Goal: Submit feedback/report problem: Submit feedback/report problem

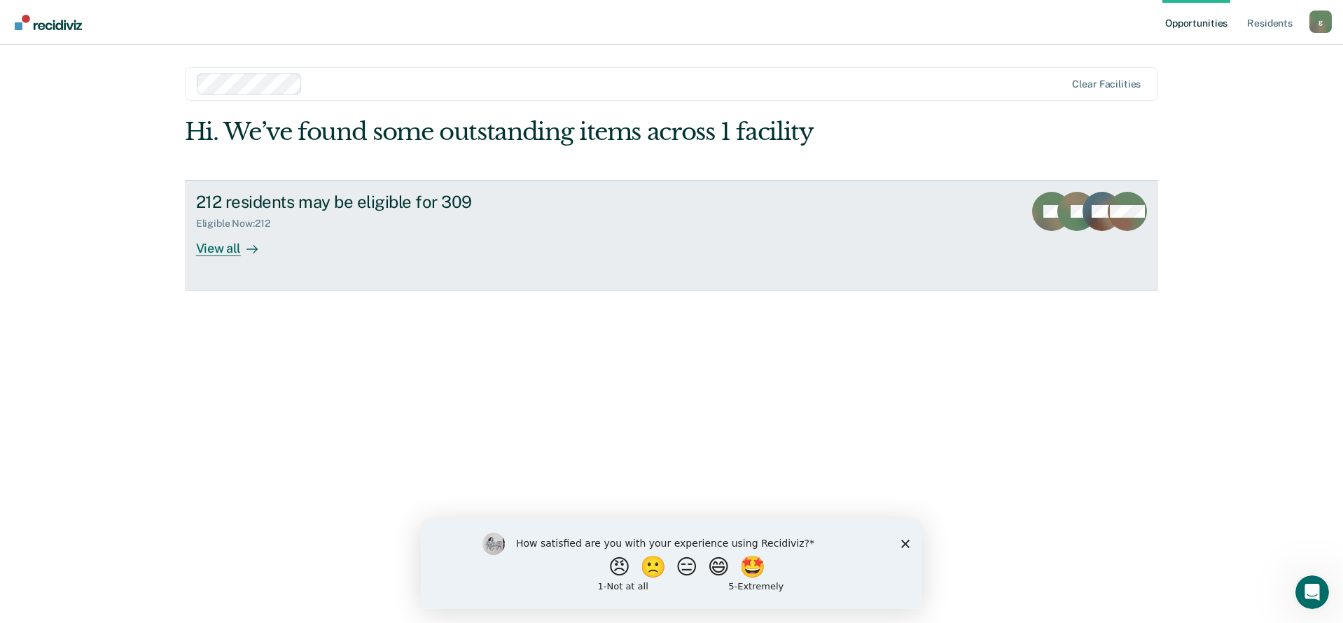
click at [225, 246] on div "View all" at bounding box center [235, 242] width 78 height 27
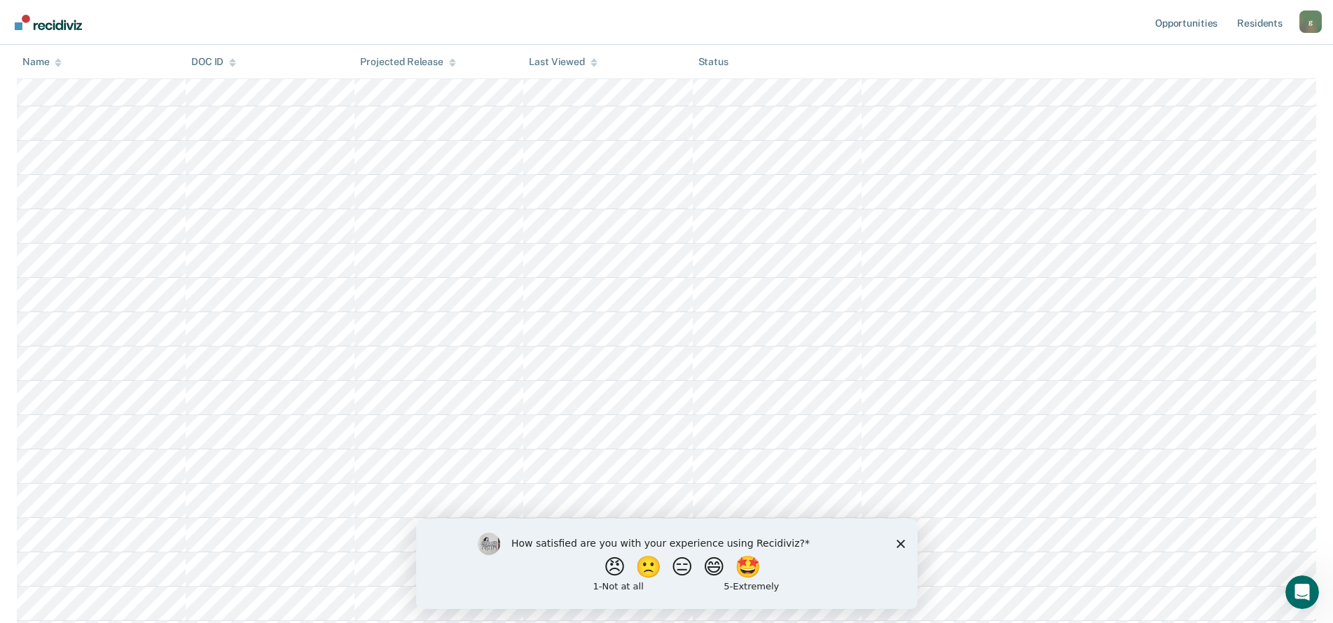
scroll to position [560, 0]
click at [756, 568] on button "🤩" at bounding box center [748, 566] width 38 height 28
click at [578, 580] on input "Enter text..." at bounding box center [653, 576] width 287 height 28
click at [702, 579] on input "Finding those that apparently haven't beed sreened" at bounding box center [653, 576] width 287 height 28
click at [723, 581] on input "Finding those that apparently haven't been sreened" at bounding box center [653, 576] width 287 height 28
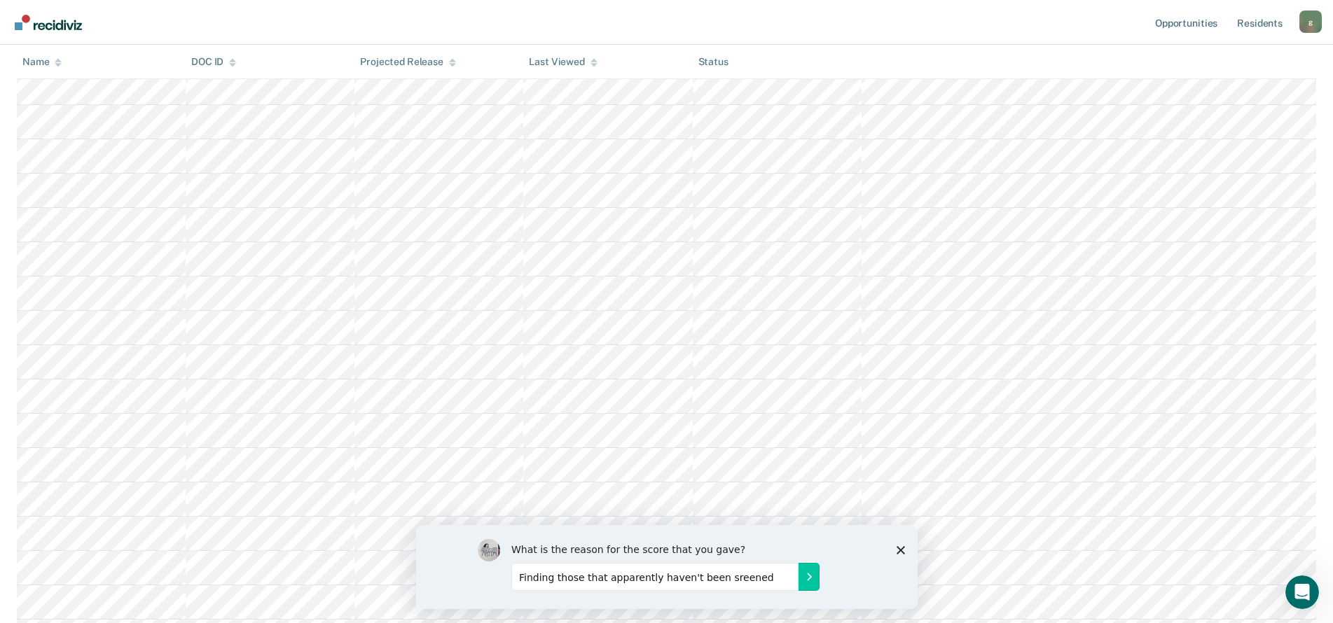
click at [727, 579] on input "Finding those that apparently haven't been sreened" at bounding box center [653, 576] width 287 height 28
drag, startPoint x: 705, startPoint y: 576, endPoint x: 748, endPoint y: 581, distance: 43.0
click at [748, 581] on input "Finding those that apparently haven't been sreened" at bounding box center [653, 576] width 287 height 28
type input "Finding those that apparently haven't been viewed."
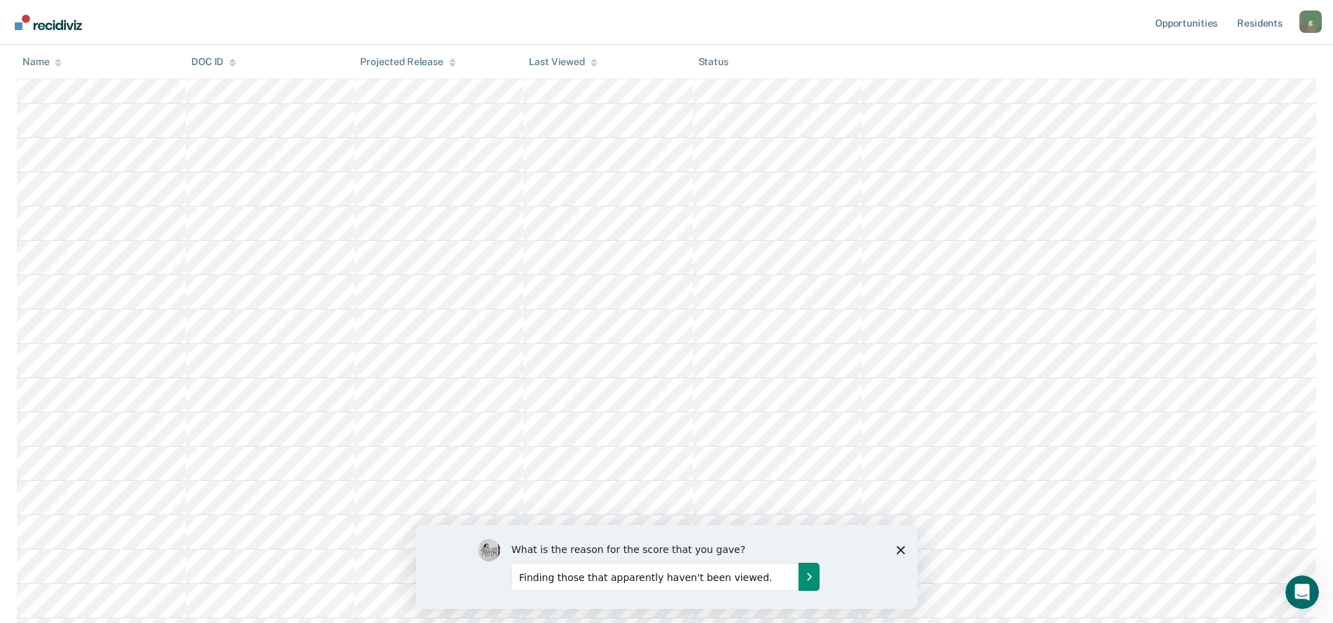
click at [810, 579] on icon "Submit your response" at bounding box center [807, 576] width 11 height 11
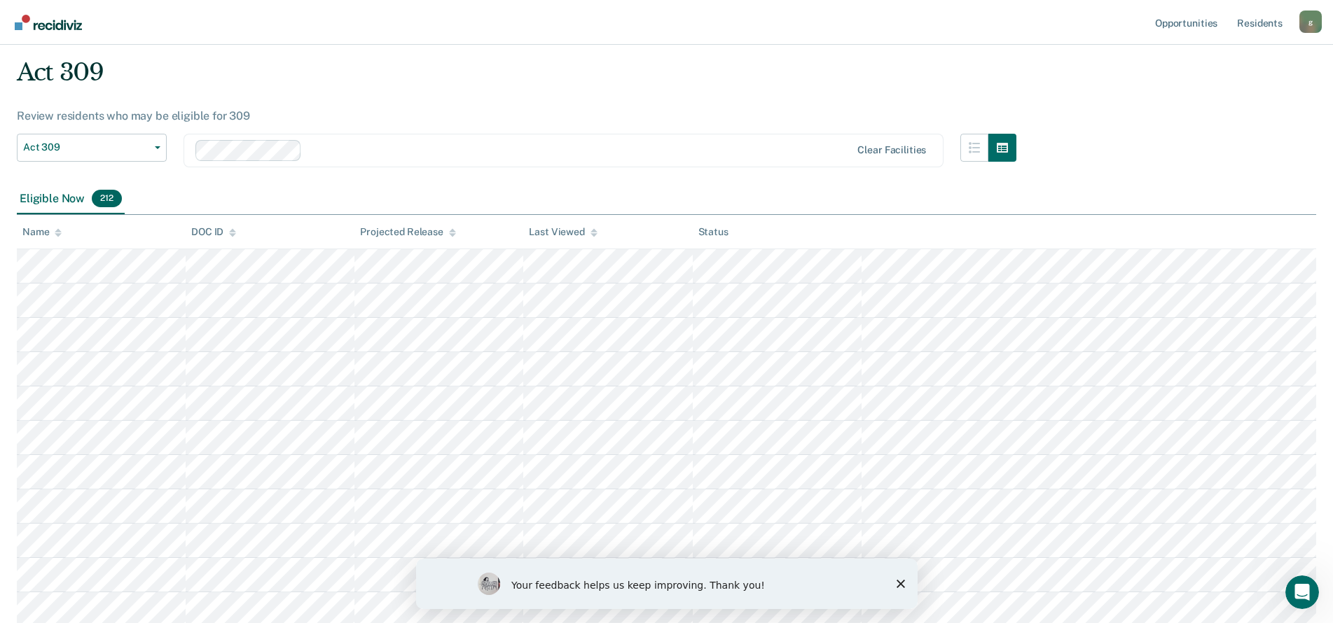
scroll to position [70, 0]
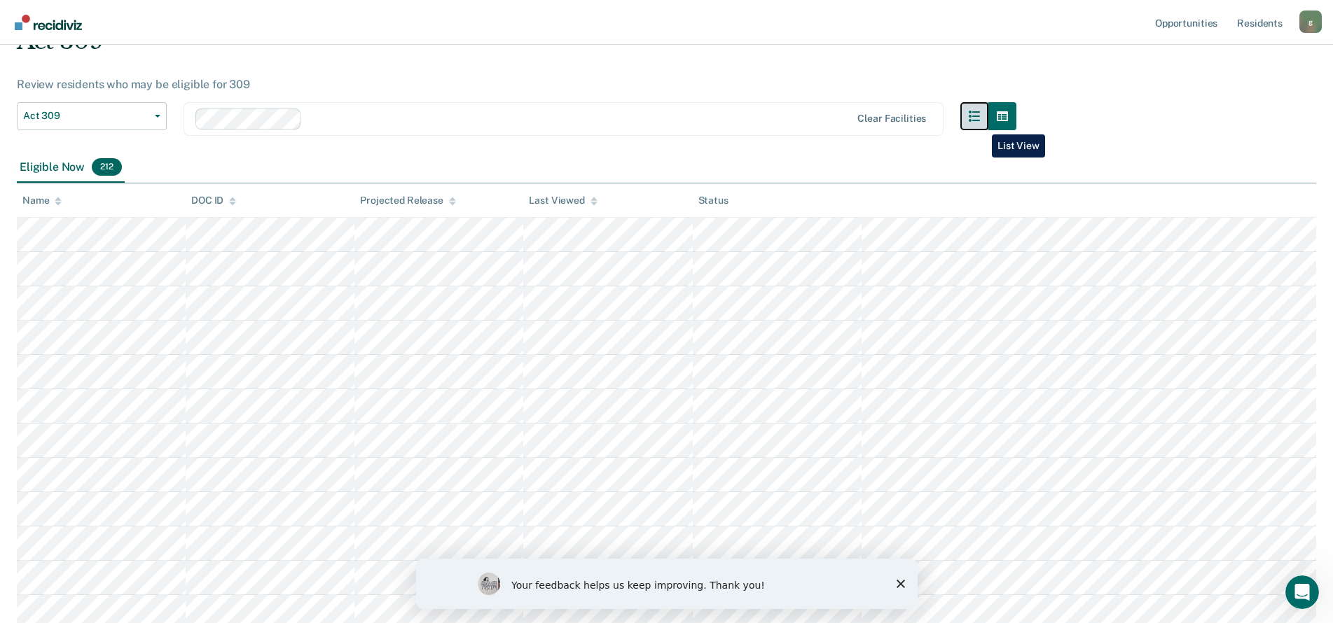
click at [981, 125] on button "button" at bounding box center [974, 116] width 28 height 28
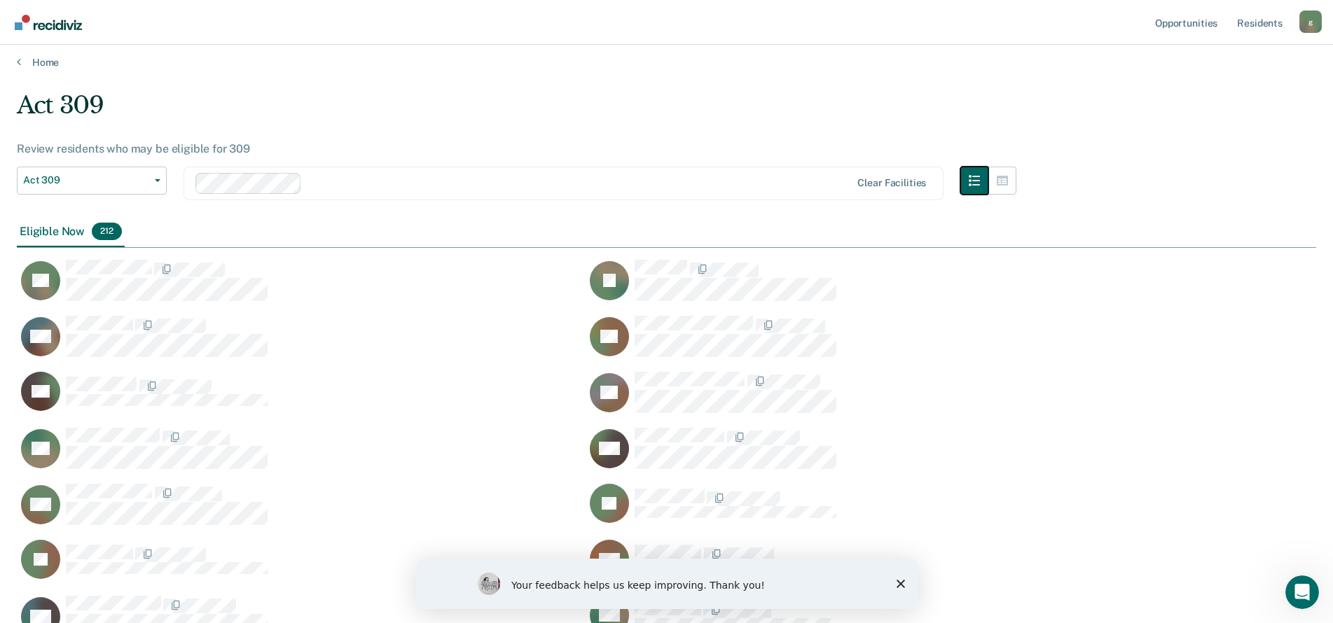
scroll to position [0, 0]
